Goal: Navigation & Orientation: Find specific page/section

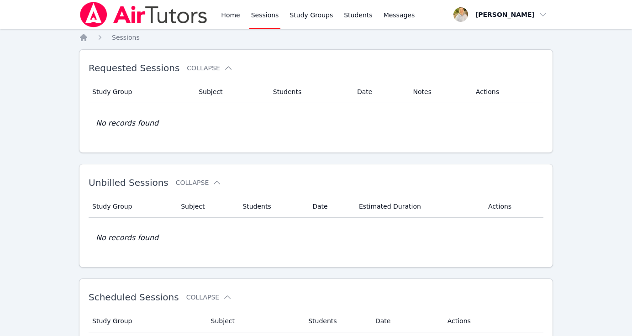
click at [259, 18] on link "Sessions" at bounding box center [265, 14] width 32 height 29
click at [227, 21] on link "Home" at bounding box center [230, 14] width 22 height 29
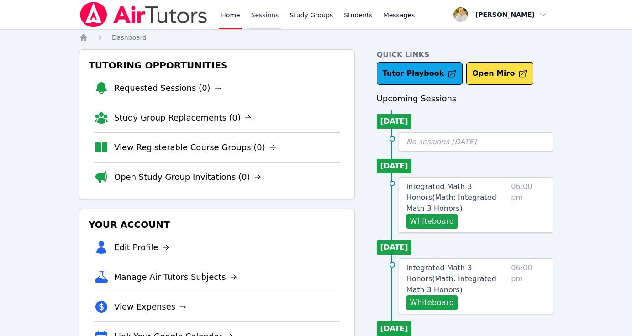
click at [265, 15] on link "Sessions" at bounding box center [265, 14] width 32 height 29
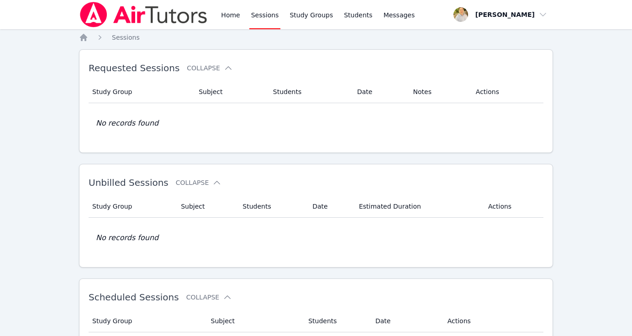
click at [311, 78] on div "Study Group Subject Students Date Notes Actions No records found" at bounding box center [316, 112] width 455 height 70
click at [231, 21] on link "Home" at bounding box center [230, 14] width 22 height 29
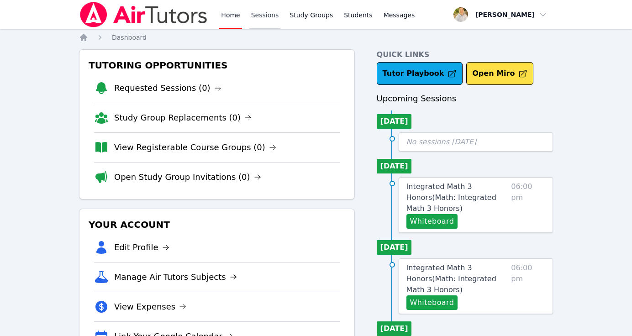
click at [264, 21] on link "Sessions" at bounding box center [265, 14] width 32 height 29
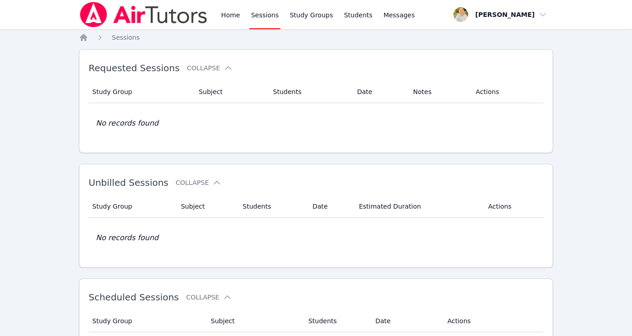
click at [249, 17] on link "Sessions" at bounding box center [265, 14] width 32 height 29
click at [264, 16] on link "Sessions" at bounding box center [265, 14] width 32 height 29
click at [264, 21] on link "Sessions" at bounding box center [265, 14] width 32 height 29
click at [258, 20] on link "Sessions" at bounding box center [265, 14] width 32 height 29
click at [230, 15] on link "Home" at bounding box center [230, 14] width 22 height 29
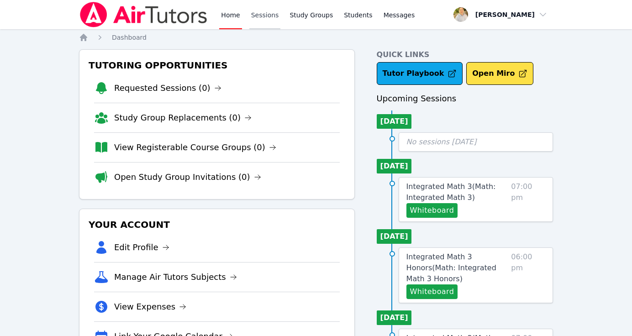
click at [274, 5] on link "Sessions" at bounding box center [265, 14] width 32 height 29
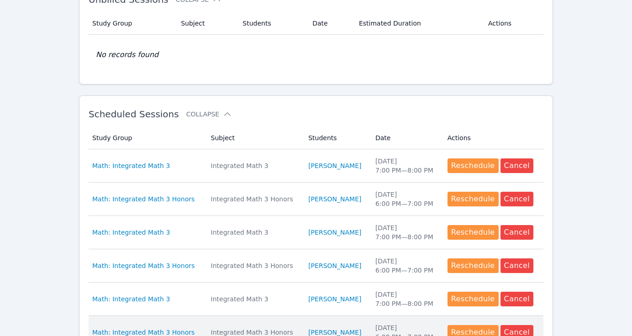
scroll to position [175, 0]
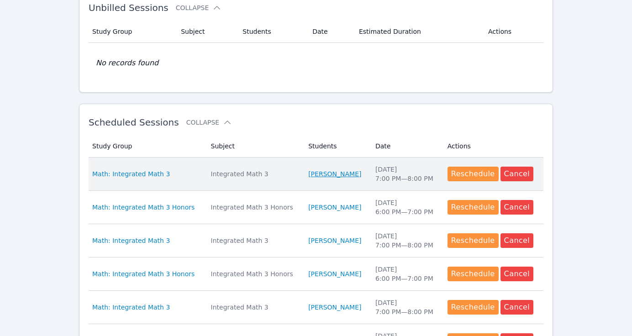
click at [315, 169] on link "[PERSON_NAME]" at bounding box center [334, 173] width 53 height 9
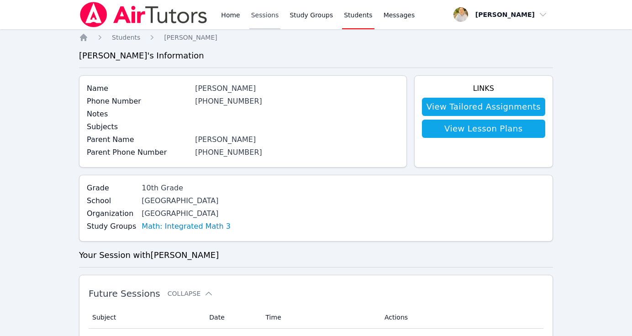
click at [265, 16] on link "Sessions" at bounding box center [265, 14] width 32 height 29
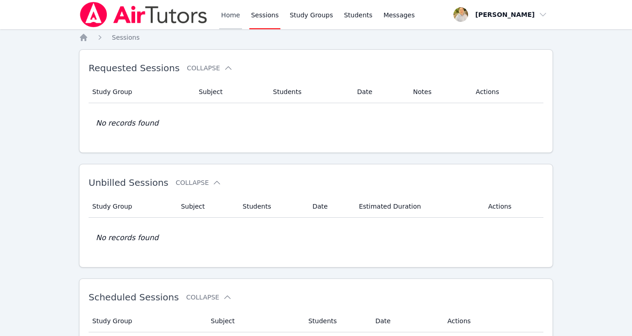
click at [237, 17] on link "Home" at bounding box center [230, 14] width 22 height 29
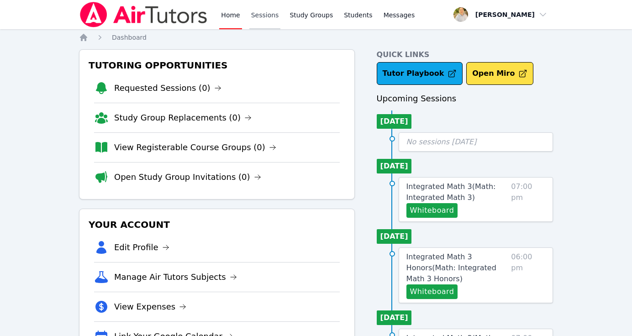
click at [271, 24] on link "Sessions" at bounding box center [265, 14] width 32 height 29
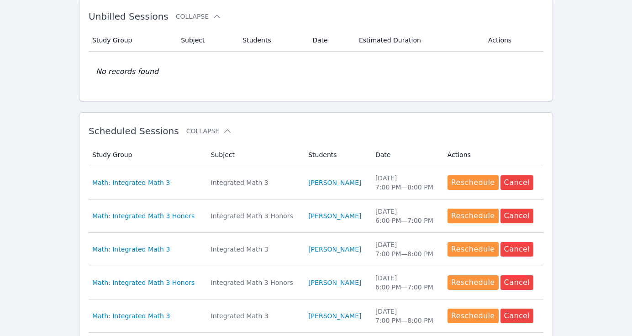
scroll to position [184, 0]
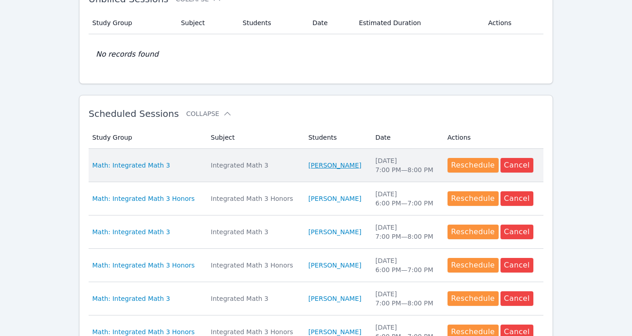
click at [320, 162] on link "[PERSON_NAME]" at bounding box center [334, 165] width 53 height 9
